Goal: Task Accomplishment & Management: Use online tool/utility

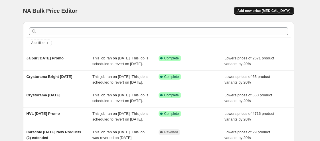
click at [248, 10] on button "Add new price [MEDICAL_DATA]" at bounding box center [264, 11] width 60 height 8
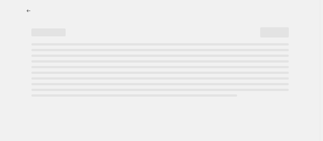
select select "percentage"
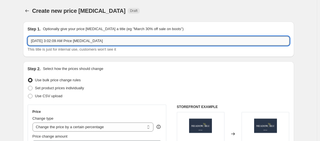
click at [58, 41] on input "[DATE] 3:02:09 AM Price [MEDICAL_DATA]" at bounding box center [159, 40] width 262 height 9
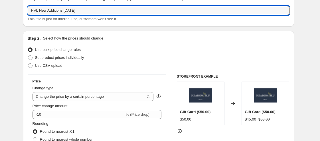
scroll to position [31, 0]
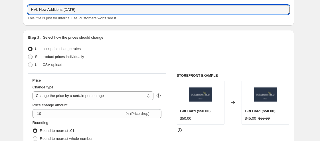
type input "HVL New Additions [DATE]"
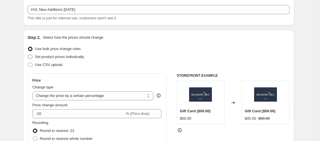
click at [55, 56] on span "Set product prices individually" at bounding box center [59, 57] width 49 height 4
click at [28, 55] on input "Set product prices individually" at bounding box center [28, 55] width 0 height 0
radio input "true"
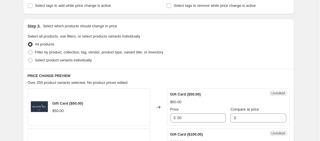
scroll to position [103, 0]
click at [33, 58] on span at bounding box center [30, 60] width 5 height 5
click at [28, 58] on input "Select product variants individually" at bounding box center [28, 58] width 0 height 0
radio input "true"
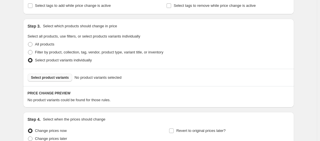
click at [63, 77] on span "Select product variants" at bounding box center [50, 78] width 38 height 5
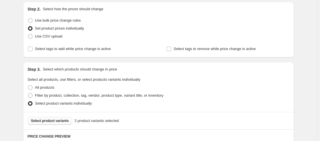
scroll to position [60, 0]
click at [32, 47] on input "Select tags to add while price change is active" at bounding box center [30, 49] width 5 height 5
checkbox input "true"
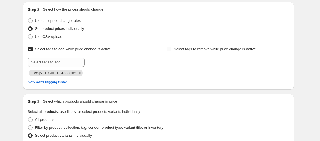
click at [170, 50] on input "Select tags to remove while price change is active" at bounding box center [168, 49] width 5 height 5
checkbox input "true"
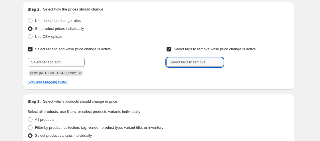
click at [174, 61] on input "text" at bounding box center [194, 62] width 57 height 9
type input "WELCOME15"
click at [248, 62] on span "WELCOME15" at bounding box center [247, 62] width 22 height 4
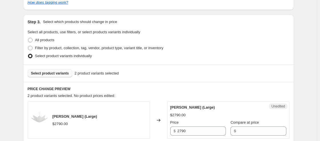
scroll to position [140, 0]
click at [32, 46] on span at bounding box center [30, 48] width 5 height 5
click at [28, 46] on input "Filter by product, collection, tag, vendor, product type, variant title, or inv…" at bounding box center [28, 46] width 0 height 0
radio input "true"
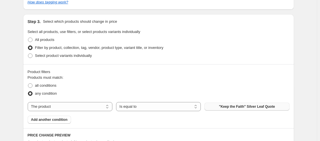
click at [216, 104] on button ""Keep the Faith" Silver Leaf Quote" at bounding box center [246, 107] width 85 height 8
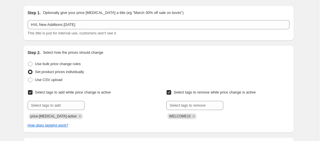
scroll to position [18, 0]
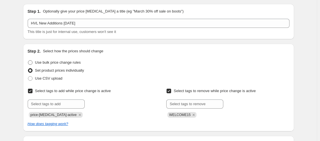
click at [30, 62] on span at bounding box center [30, 62] width 5 height 5
click at [28, 61] on input "Use bulk price change rules" at bounding box center [28, 60] width 0 height 0
radio input "true"
select select "percentage"
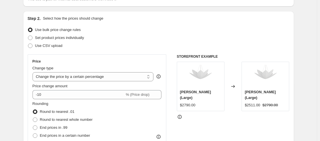
scroll to position [56, 0]
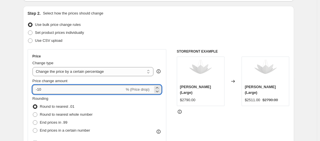
click at [58, 87] on input "-10" at bounding box center [78, 89] width 92 height 9
type input "-1"
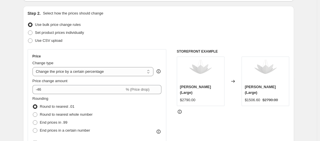
click at [128, 49] on div "Price Change type Change the price to a certain amount Change the price by a ce…" at bounding box center [97, 100] width 139 height 103
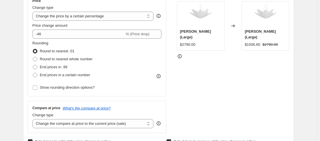
scroll to position [112, 0]
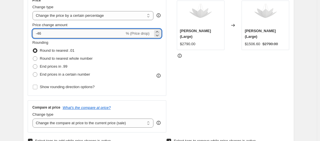
click at [46, 35] on input "-46" at bounding box center [78, 33] width 92 height 9
type input "-4"
type input "-20"
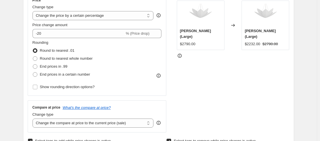
click at [200, 80] on div "STOREFRONT EXAMPLE [PERSON_NAME] (Large) $2790.00 Changed to [PERSON_NAME] (Lar…" at bounding box center [233, 63] width 113 height 140
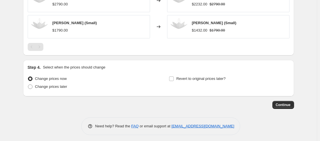
scroll to position [445, 0]
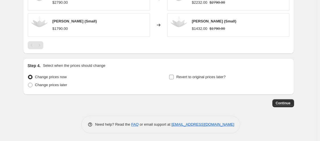
click at [171, 75] on input "Revert to original prices later?" at bounding box center [171, 77] width 5 height 5
checkbox input "true"
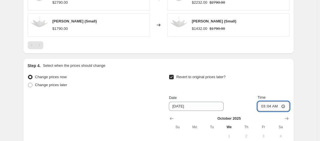
click at [264, 106] on input "03:04" at bounding box center [273, 107] width 32 height 10
type input "11:00"
click at [254, 73] on div "Revert to original prices later?" at bounding box center [229, 81] width 120 height 17
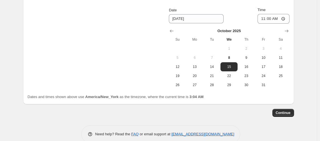
scroll to position [542, 0]
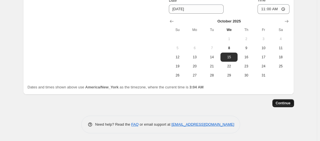
click at [289, 106] on button "Continue" at bounding box center [283, 103] width 22 height 8
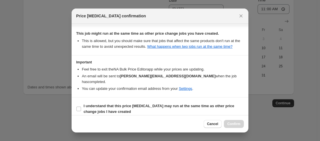
scroll to position [133, 0]
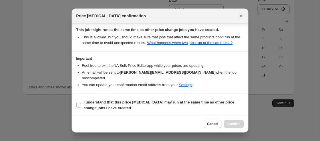
click at [80, 103] on input "I understand that this price [MEDICAL_DATA] may run at the same time as other p…" at bounding box center [78, 105] width 5 height 5
checkbox input "true"
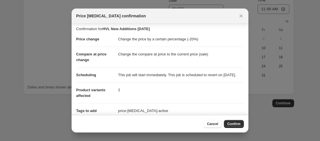
scroll to position [0, 0]
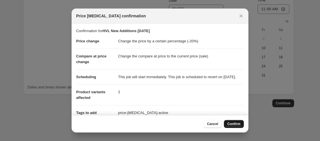
click at [229, 124] on span "Confirm" at bounding box center [233, 124] width 13 height 5
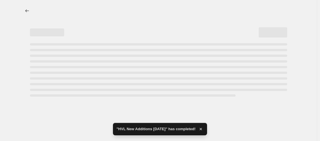
select select "percentage"
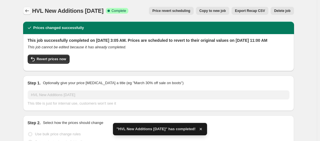
click at [27, 11] on icon "Price change jobs" at bounding box center [27, 10] width 4 height 3
